Goal: Communication & Community: Answer question/provide support

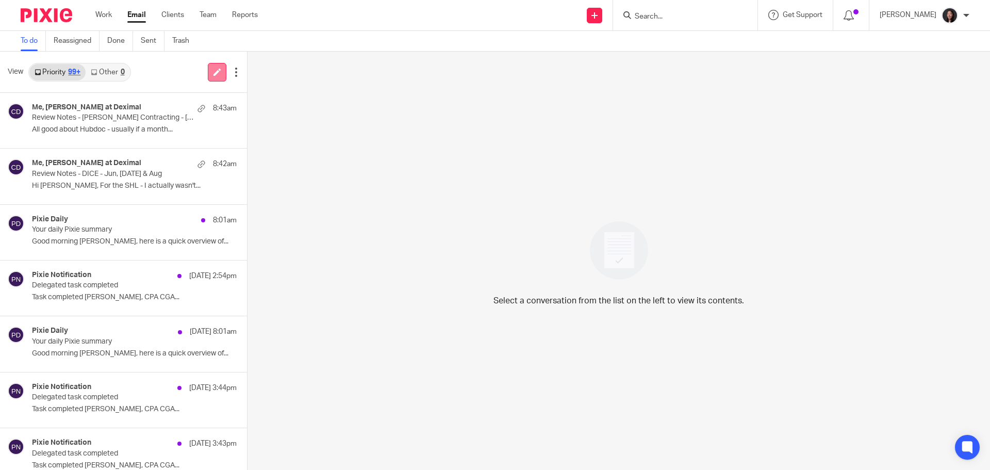
click at [213, 73] on icon at bounding box center [217, 72] width 8 height 8
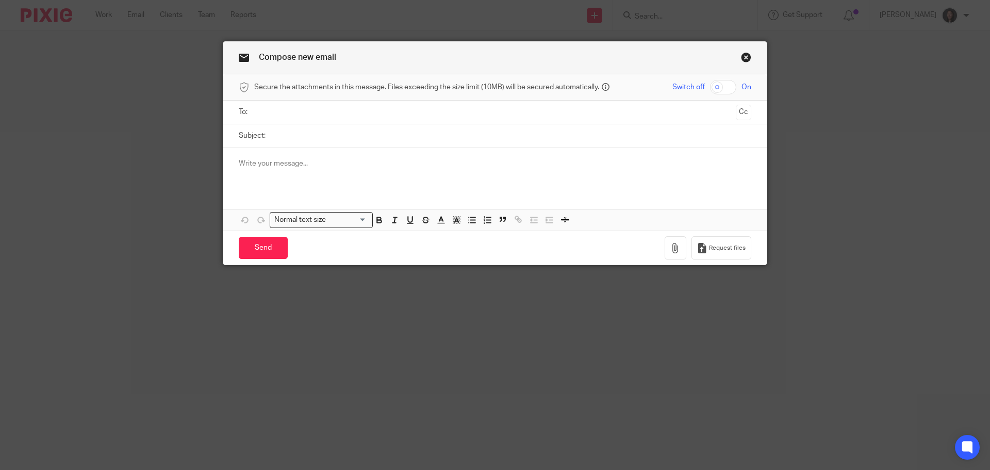
click at [333, 177] on div at bounding box center [494, 168] width 543 height 40
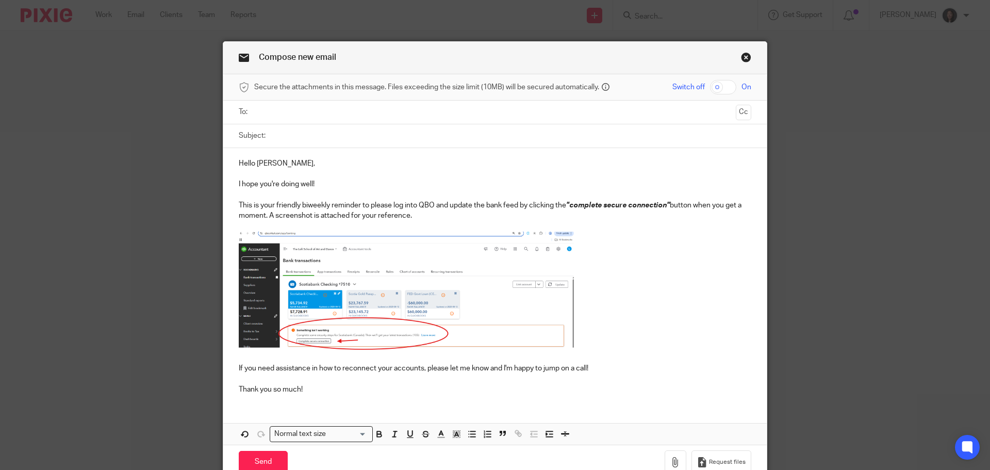
click at [353, 249] on img at bounding box center [406, 290] width 335 height 118
click at [436, 245] on img at bounding box center [406, 290] width 335 height 118
click at [588, 302] on p at bounding box center [495, 291] width 512 height 121
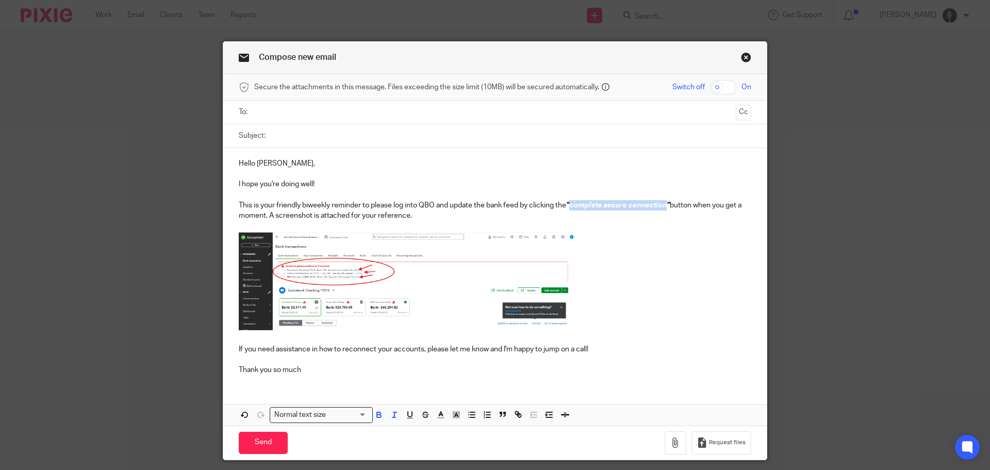
drag, startPoint x: 569, startPoint y: 208, endPoint x: 666, endPoint y: 202, distance: 96.6
click at [666, 202] on em ""complete secure connection"" at bounding box center [618, 205] width 104 height 7
click at [624, 207] on p "This is your friendly biweekly reminder to please log into QBO and update the b…" at bounding box center [495, 210] width 512 height 21
click at [397, 217] on p "This is your friendly biweekly reminder to please log into QBO and update the b…" at bounding box center [495, 210] width 512 height 21
click at [320, 373] on p "Thank you so much" at bounding box center [495, 369] width 512 height 10
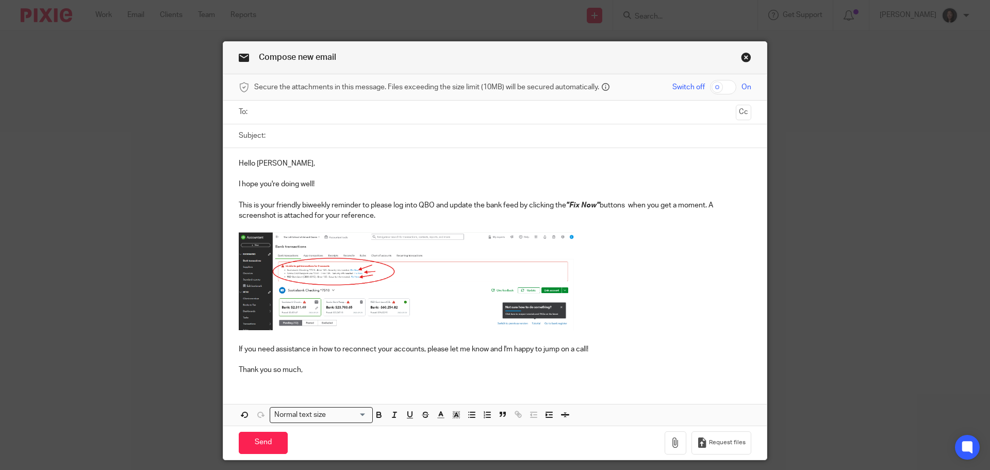
drag, startPoint x: 375, startPoint y: 133, endPoint x: 393, endPoint y: 121, distance: 21.9
click at [376, 132] on input "Subject:" at bounding box center [511, 135] width 480 height 23
paste input "QBO Reconnection ("complete secure connection") Request - Friendly Biweekly Rem…"
click at [427, 135] on input "QBO Reconnection ("complete secure connection") Request - Friendly Biweekly Rem…" at bounding box center [511, 135] width 480 height 23
type input "QBO Reconnection ("Fix Now") Request - Friendly Biweekly Reminder"
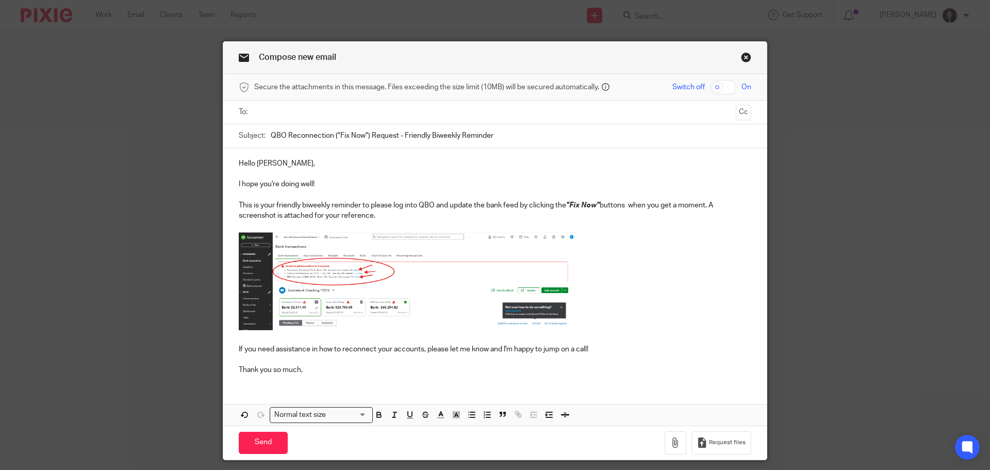
click at [312, 110] on input "text" at bounding box center [495, 112] width 474 height 12
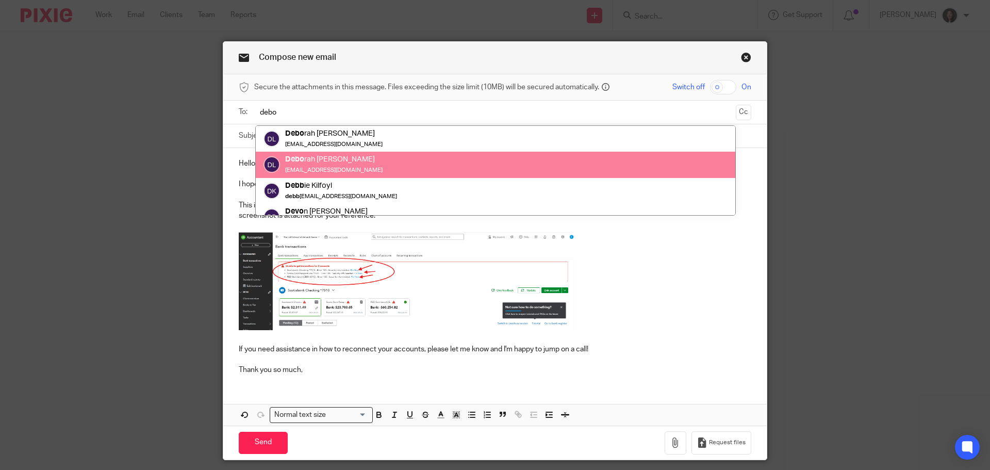
type input "debo"
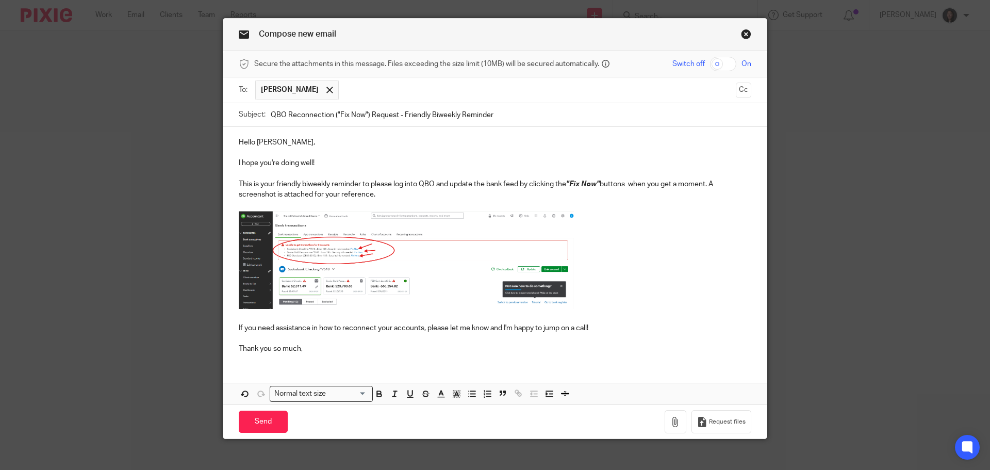
scroll to position [34, 0]
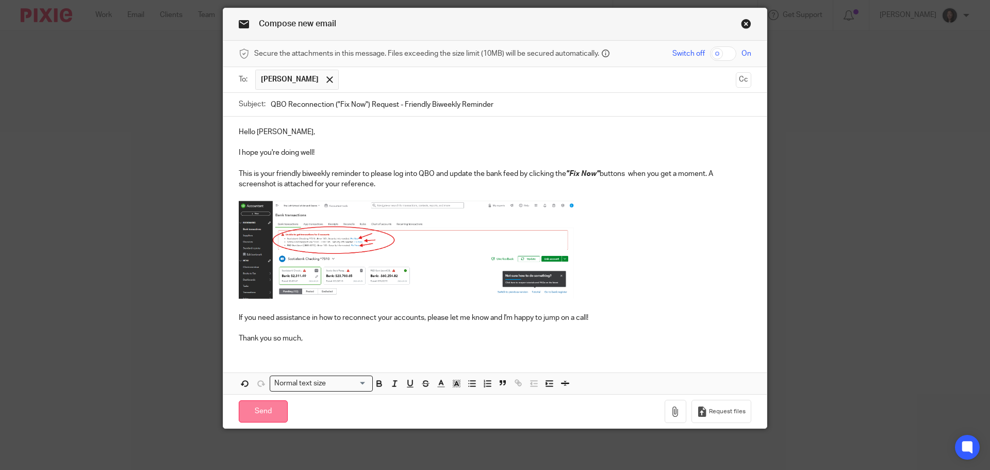
click at [257, 406] on input "Send" at bounding box center [263, 411] width 49 height 22
